Goal: Information Seeking & Learning: Learn about a topic

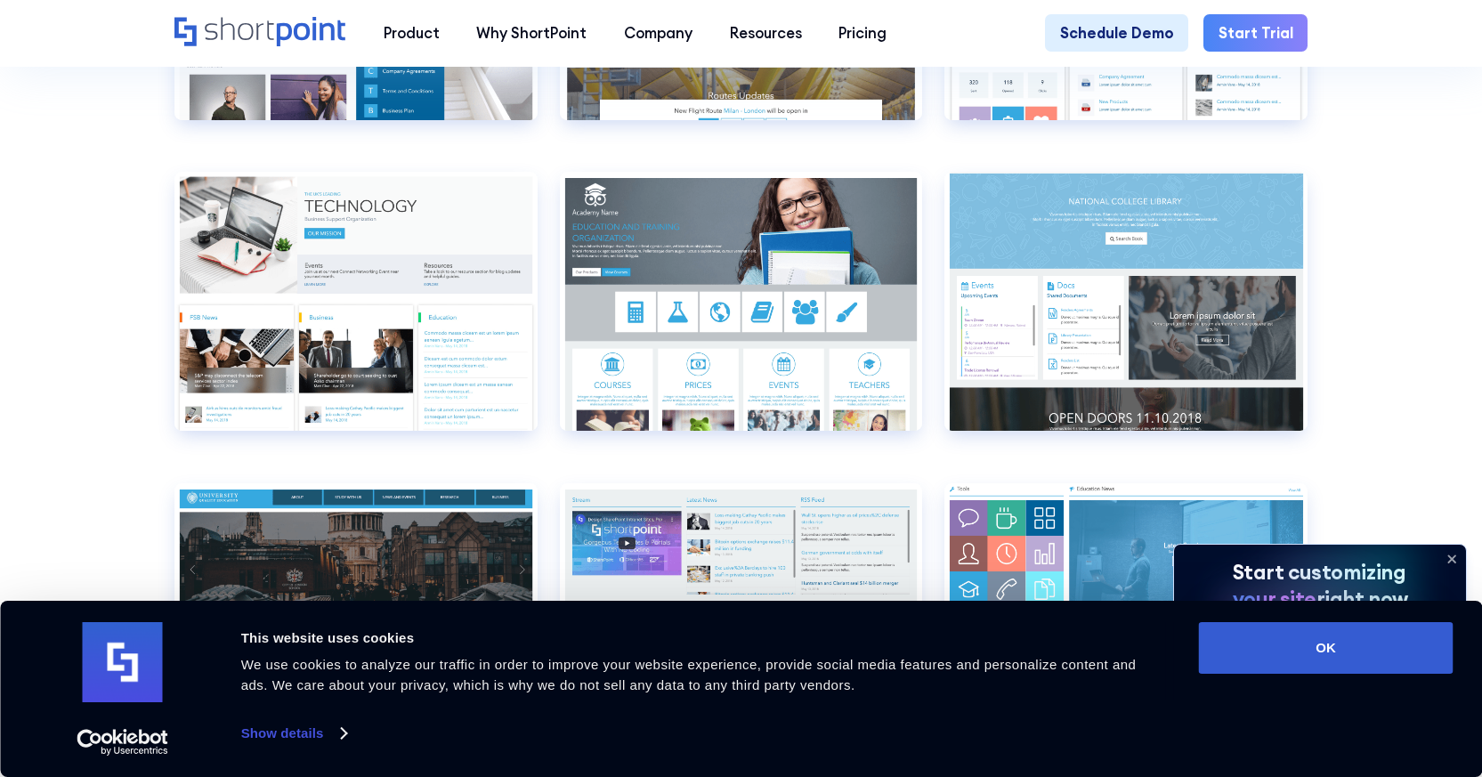
scroll to position [6232, 0]
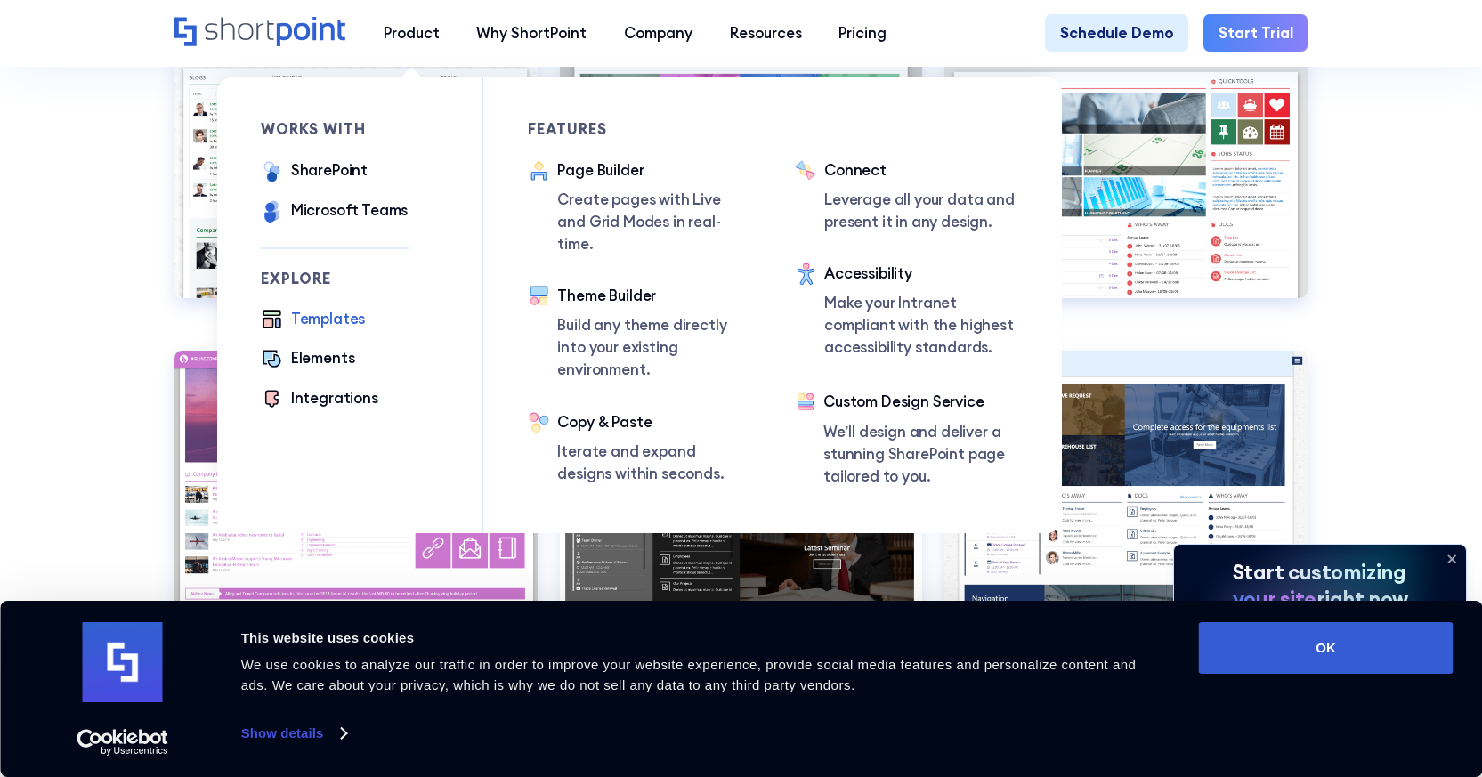
click at [336, 323] on div "Templates" at bounding box center [328, 319] width 75 height 22
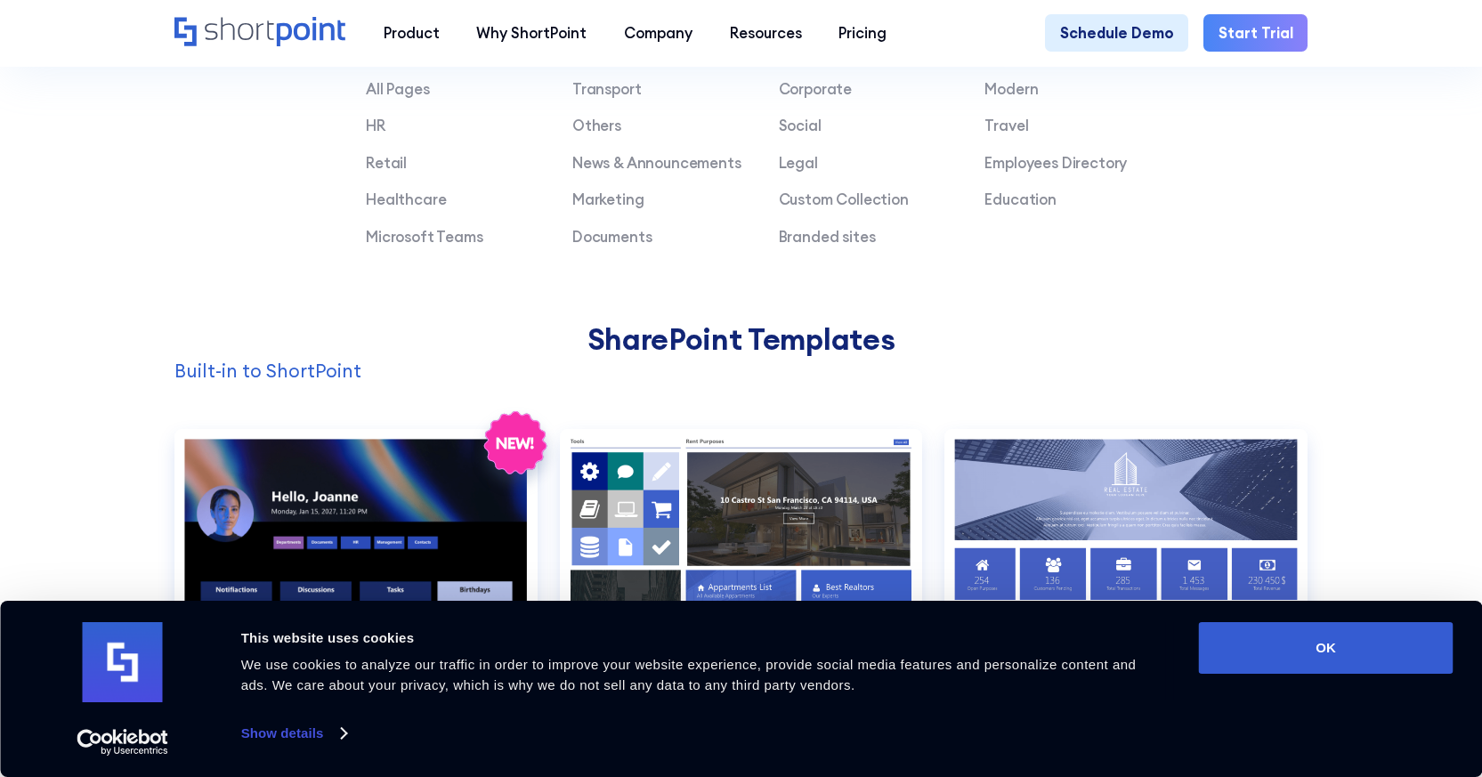
scroll to position [1246, 0]
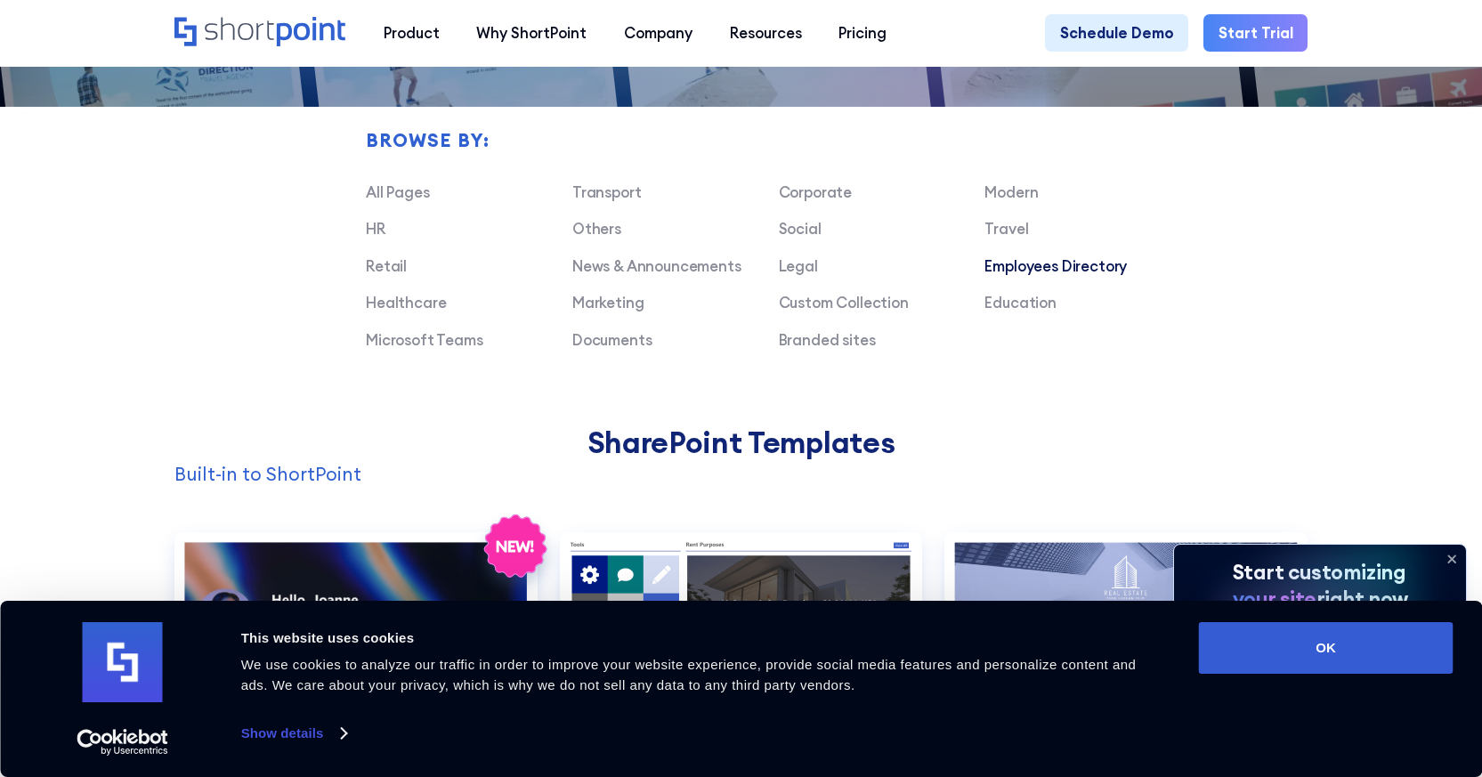
click at [1051, 275] on link "Employees Directory" at bounding box center [1056, 265] width 142 height 19
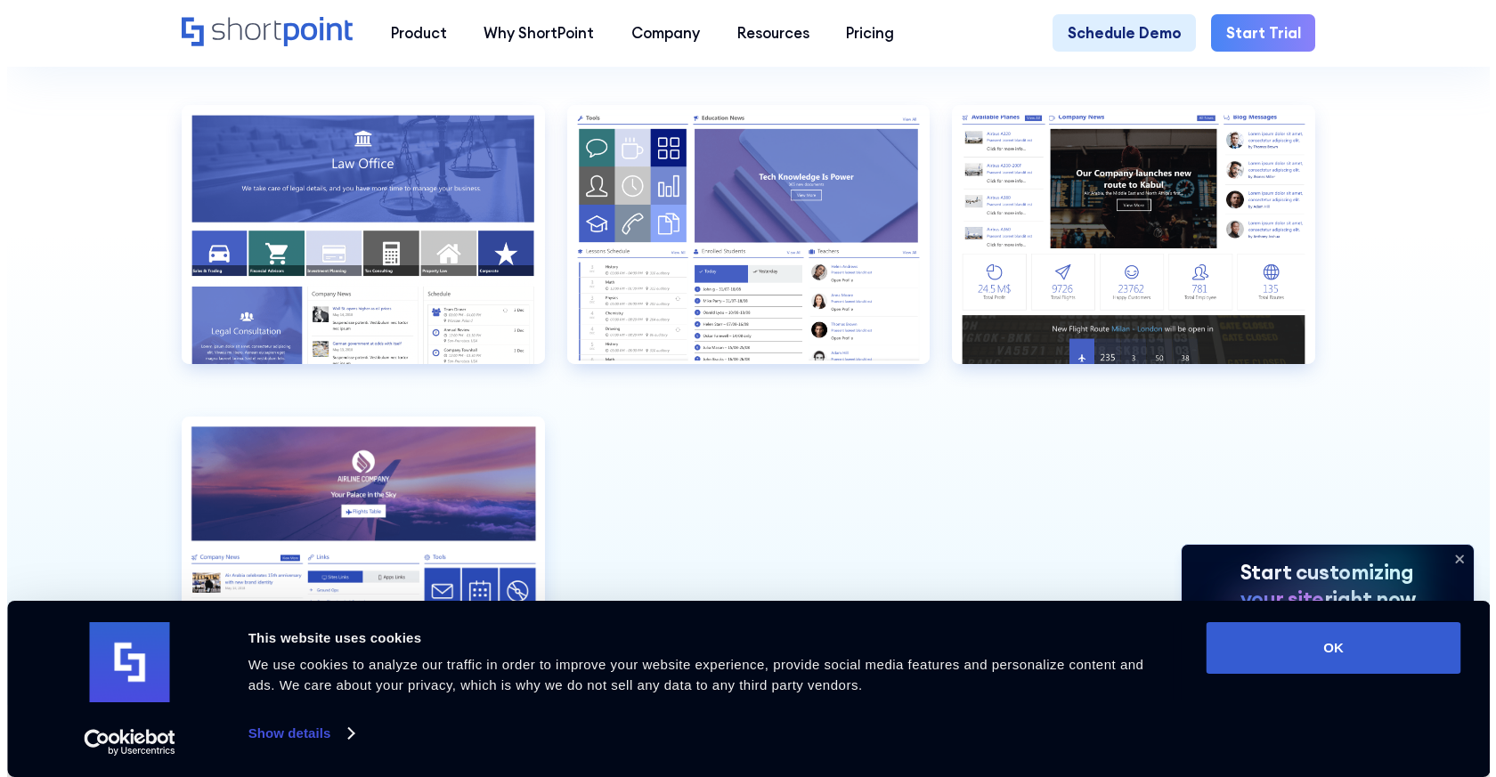
scroll to position [1602, 0]
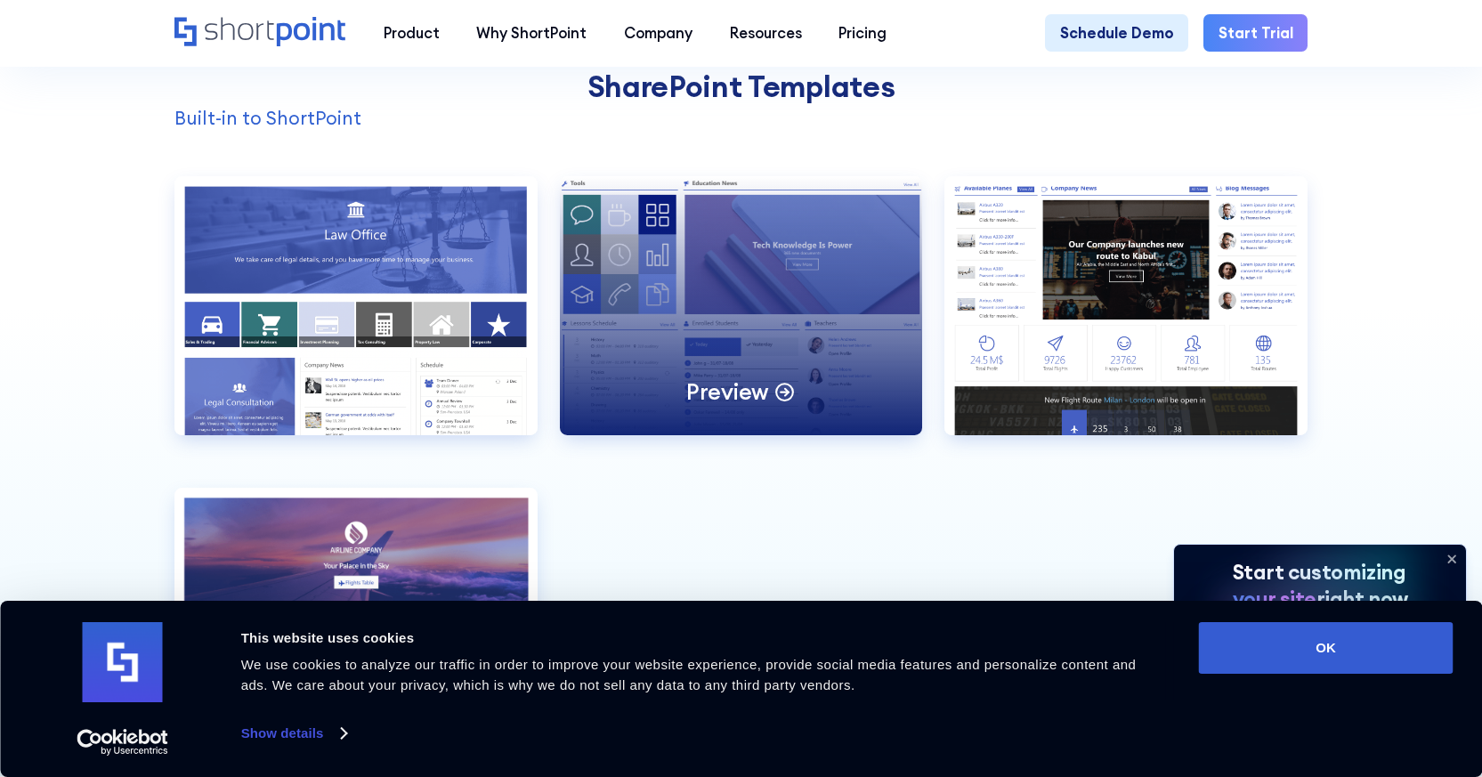
click at [830, 297] on div "Preview" at bounding box center [741, 305] width 363 height 259
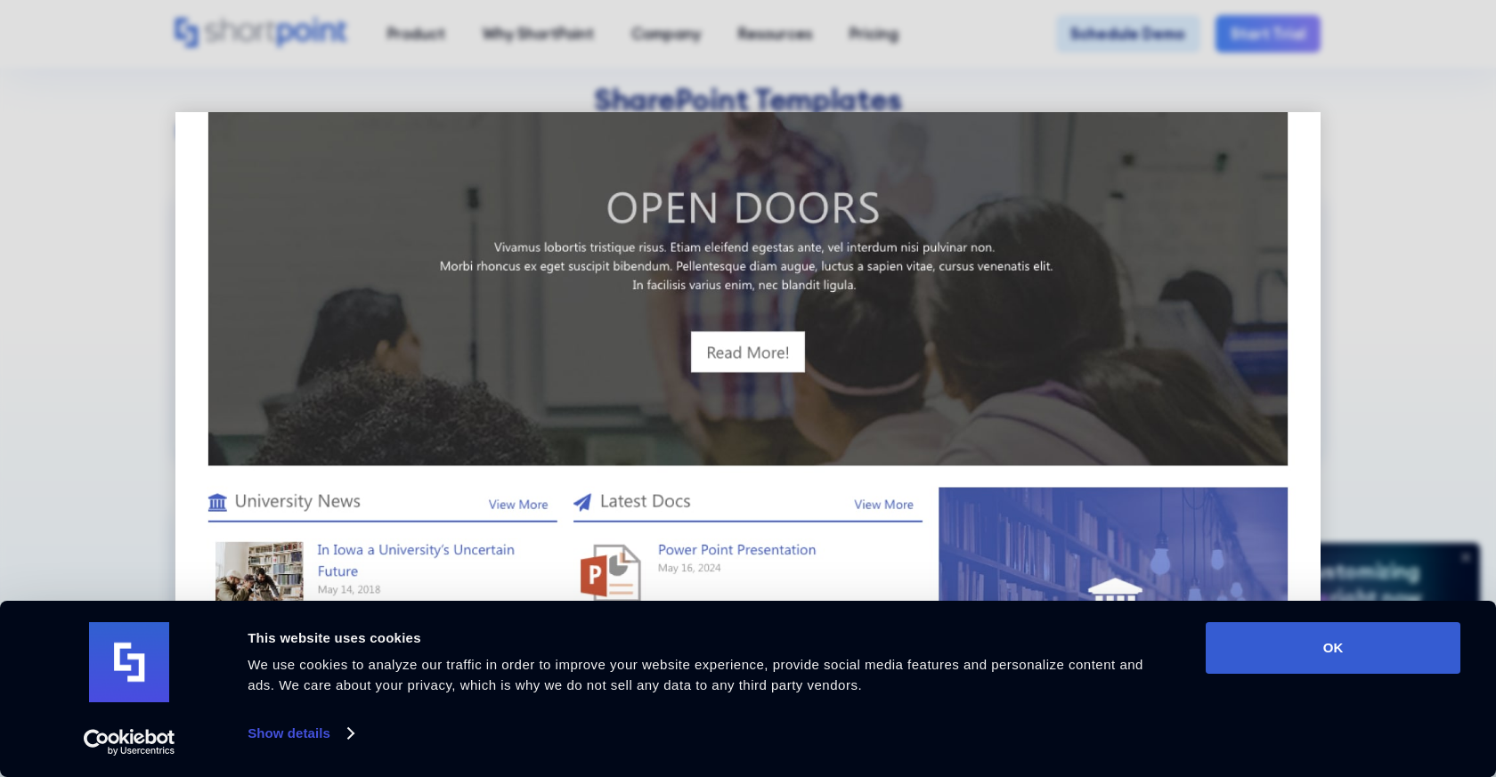
scroll to position [1054, 0]
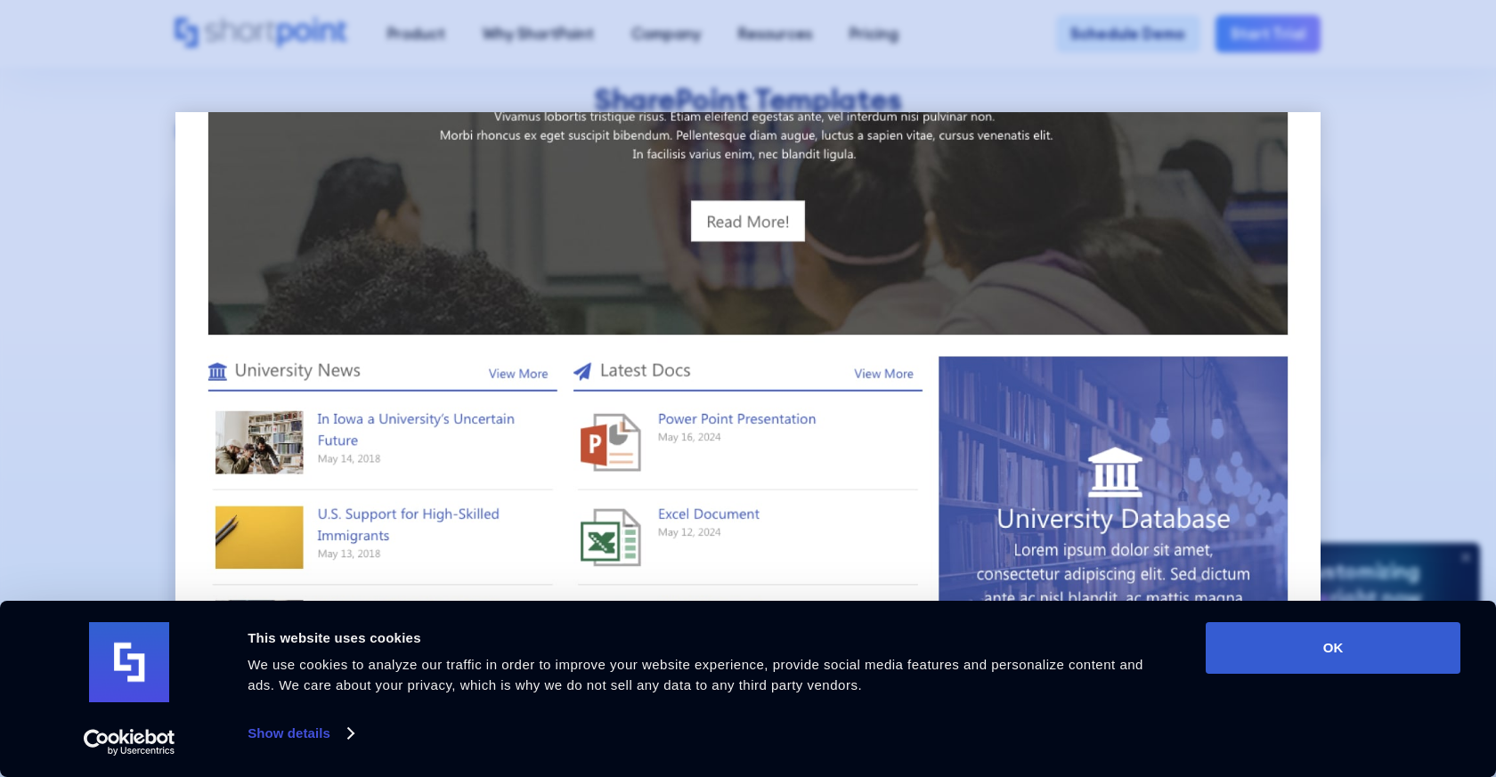
click at [1367, 295] on div at bounding box center [748, 388] width 1496 height 777
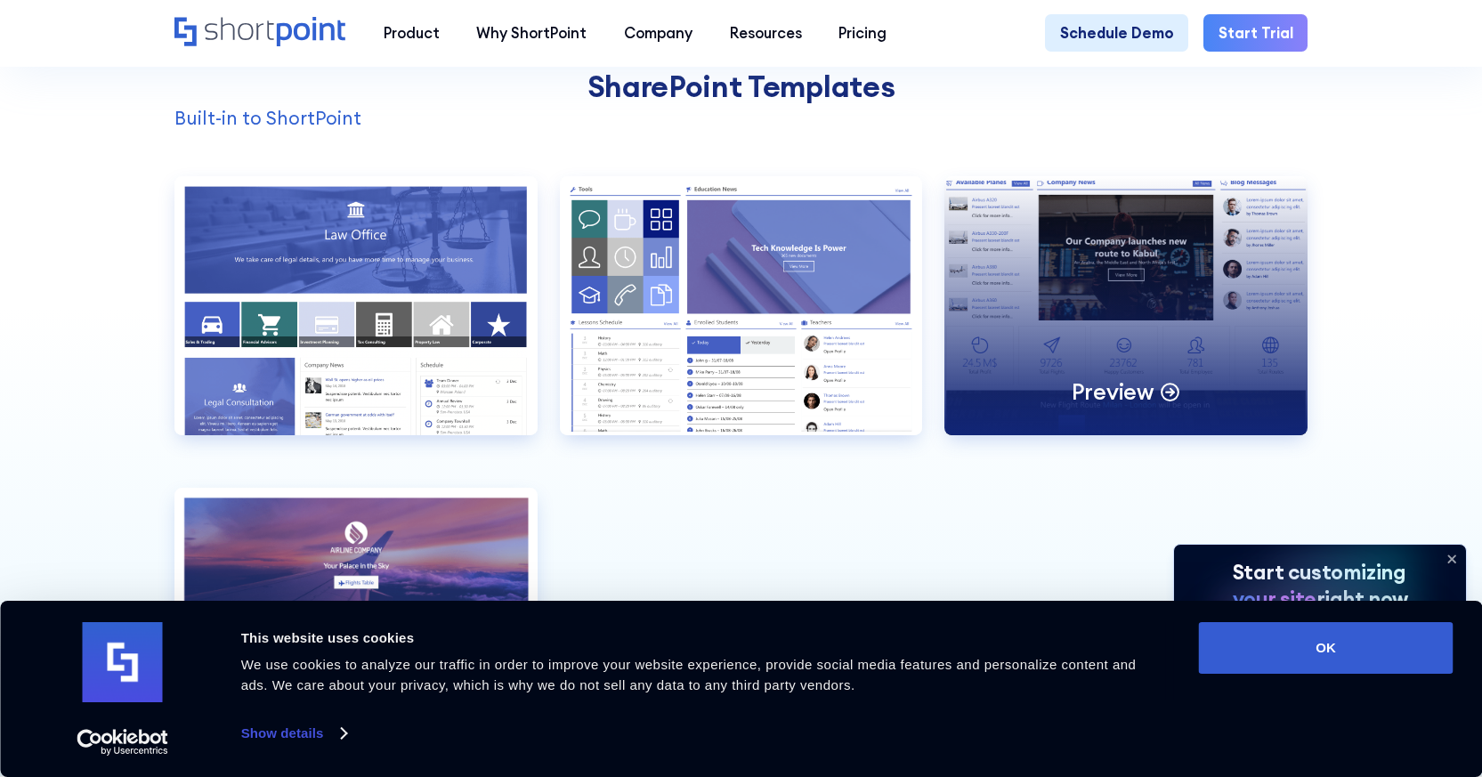
click at [1151, 315] on div "Preview" at bounding box center [1126, 305] width 363 height 259
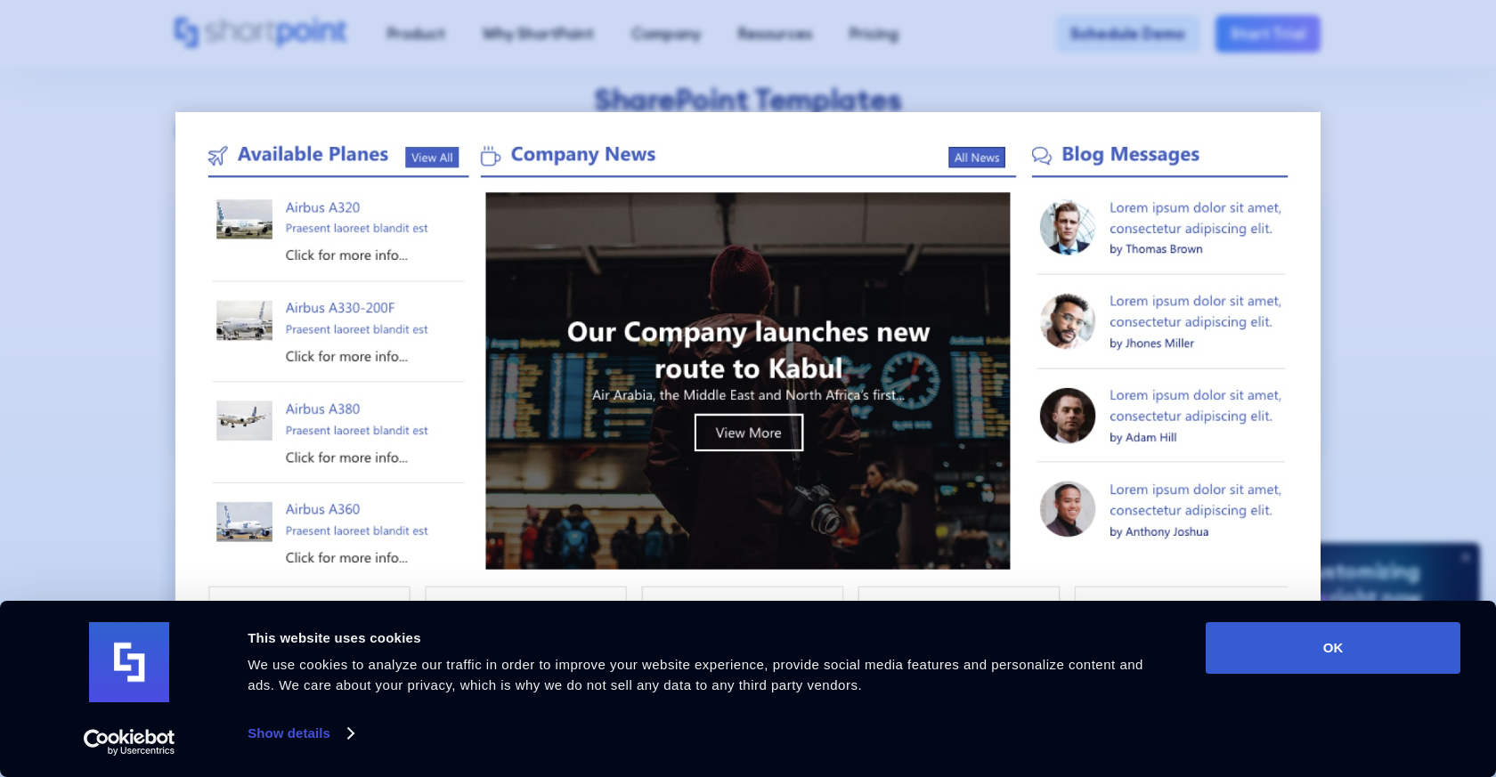
click at [1343, 276] on div at bounding box center [748, 388] width 1496 height 777
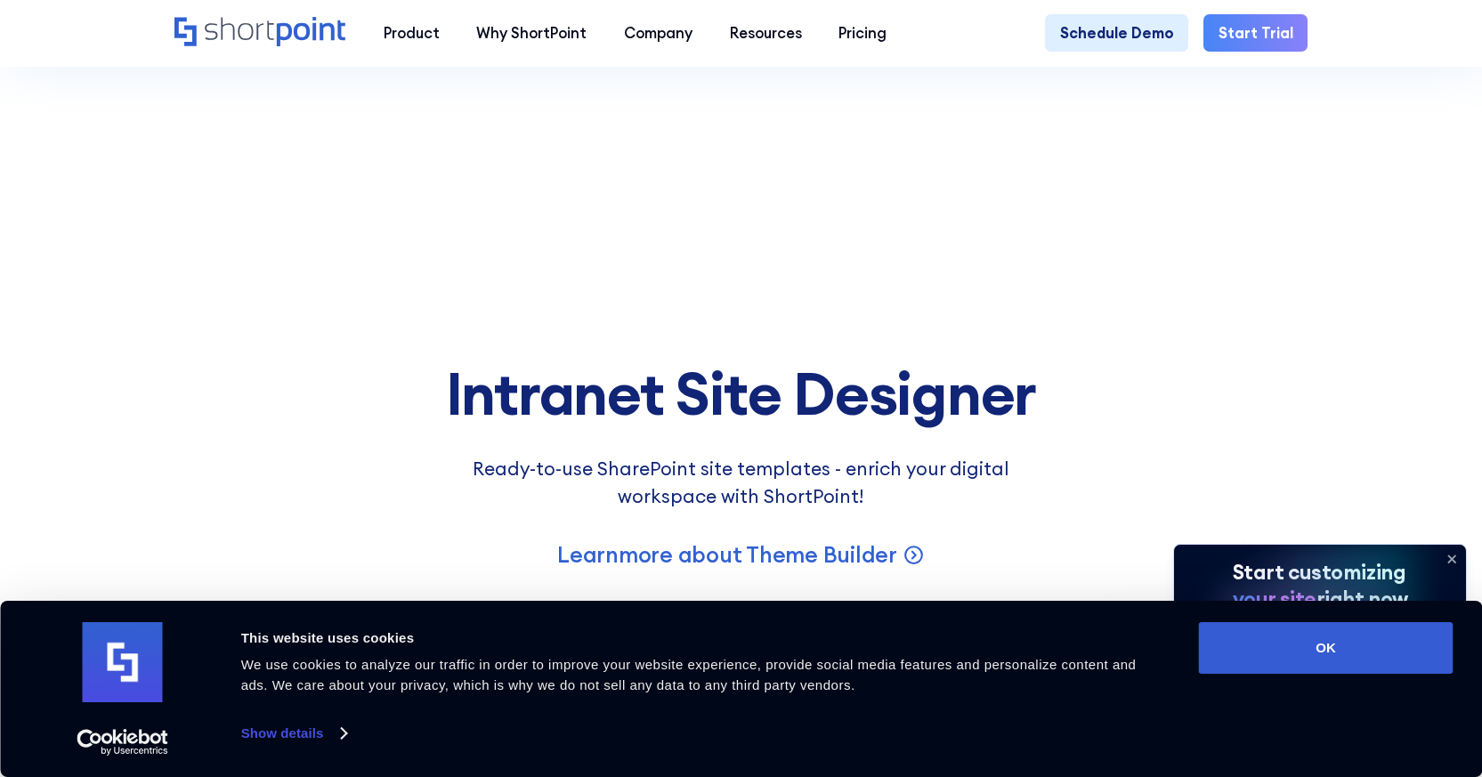
scroll to position [2760, 0]
